Goal: Information Seeking & Learning: Learn about a topic

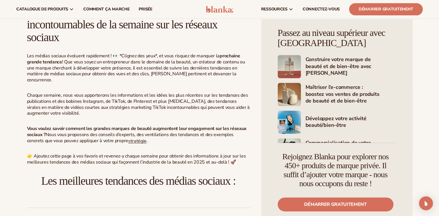
scroll to position [116, 0]
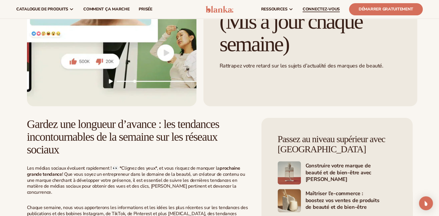
click at [315, 9] on span "CONNECTEZ-VOUS" at bounding box center [320, 9] width 37 height 5
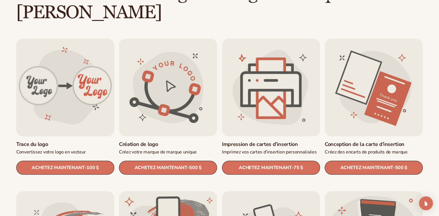
scroll to position [331, 0]
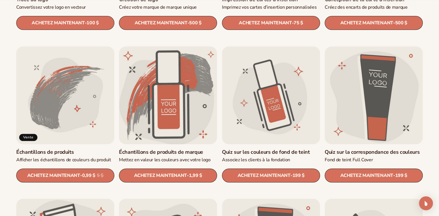
click at [178, 149] on link "Échantillons de produits de marque" at bounding box center [168, 152] width 98 height 7
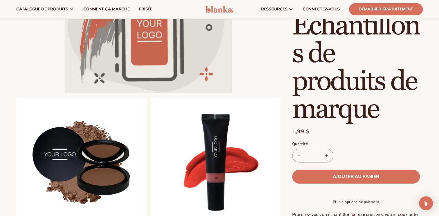
scroll to position [145, 0]
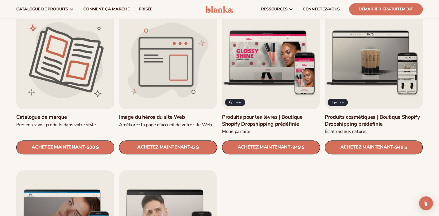
scroll to position [650, 0]
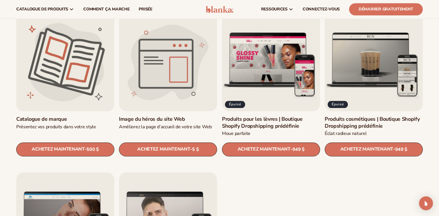
click at [51, 116] on link "Catalogue de marque" at bounding box center [65, 119] width 98 height 7
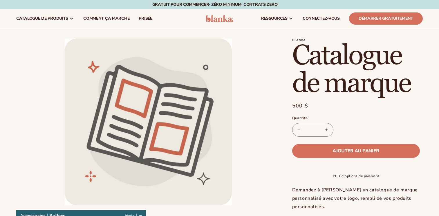
scroll to position [58, 0]
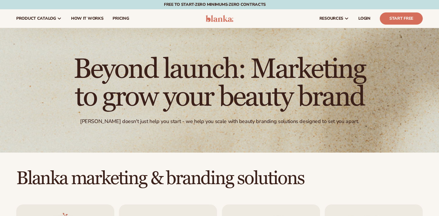
scroll to position [708, 0]
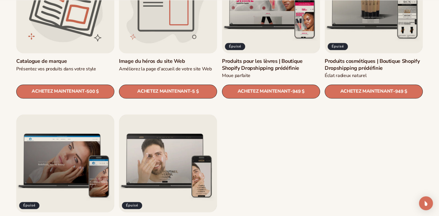
click at [173, 58] on link "Image du héros du site Web" at bounding box center [168, 61] width 98 height 7
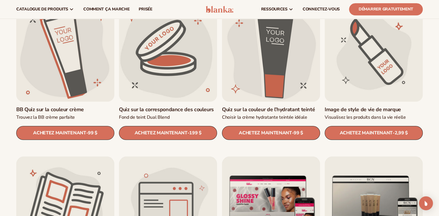
scroll to position [488, 0]
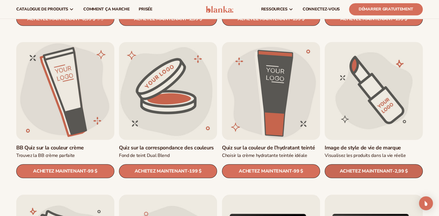
click at [398, 169] on span "2,99 $" at bounding box center [400, 172] width 13 height 6
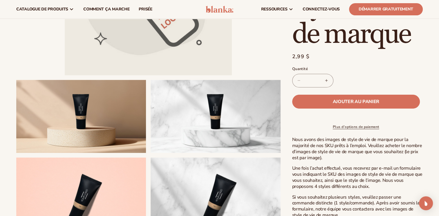
scroll to position [174, 0]
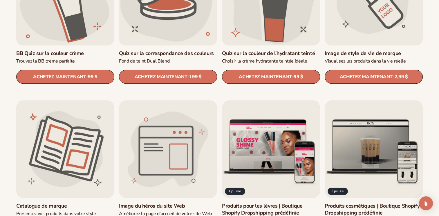
scroll to position [600, 0]
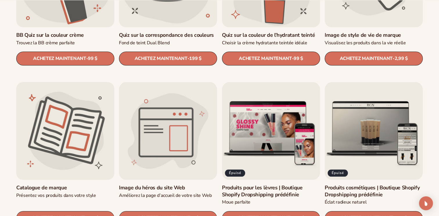
click at [63, 185] on link "Catalogue de marque" at bounding box center [65, 188] width 98 height 7
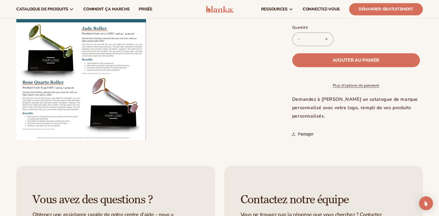
scroll to position [203, 0]
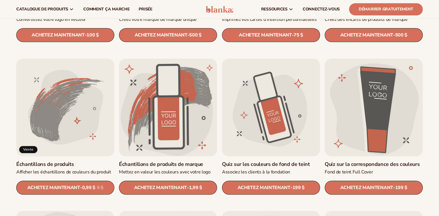
scroll to position [281, 0]
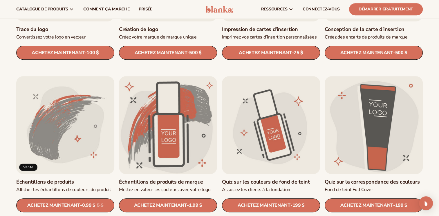
click at [67, 179] on link "Échantillons de produits" at bounding box center [65, 182] width 98 height 7
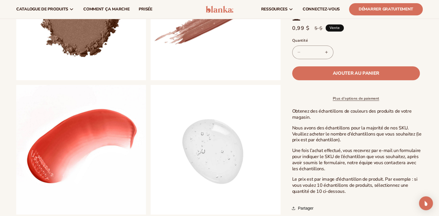
scroll to position [232, 0]
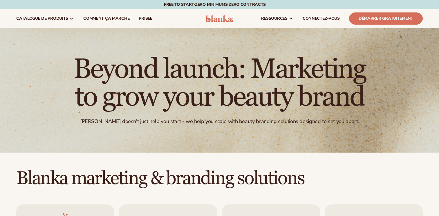
scroll to position [194, 0]
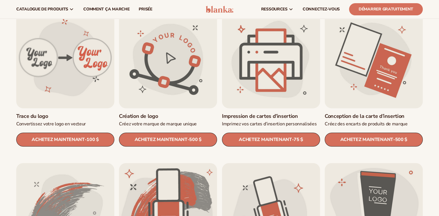
click at [266, 113] on link "Impression de cartes d’insertion" at bounding box center [271, 116] width 98 height 7
